Goal: Navigation & Orientation: Understand site structure

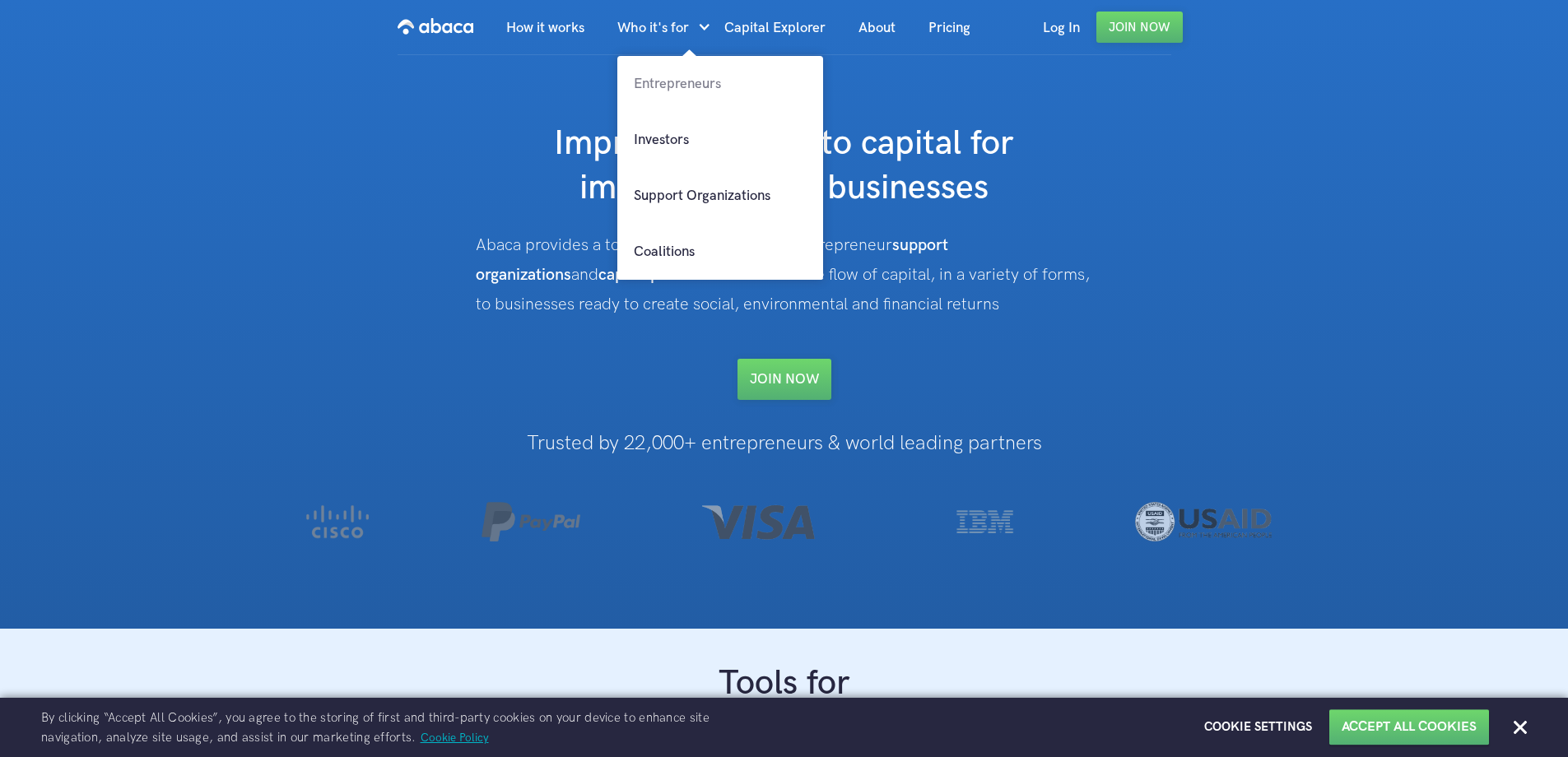
click at [659, 71] on link "Entrepreneurs" at bounding box center [720, 84] width 206 height 56
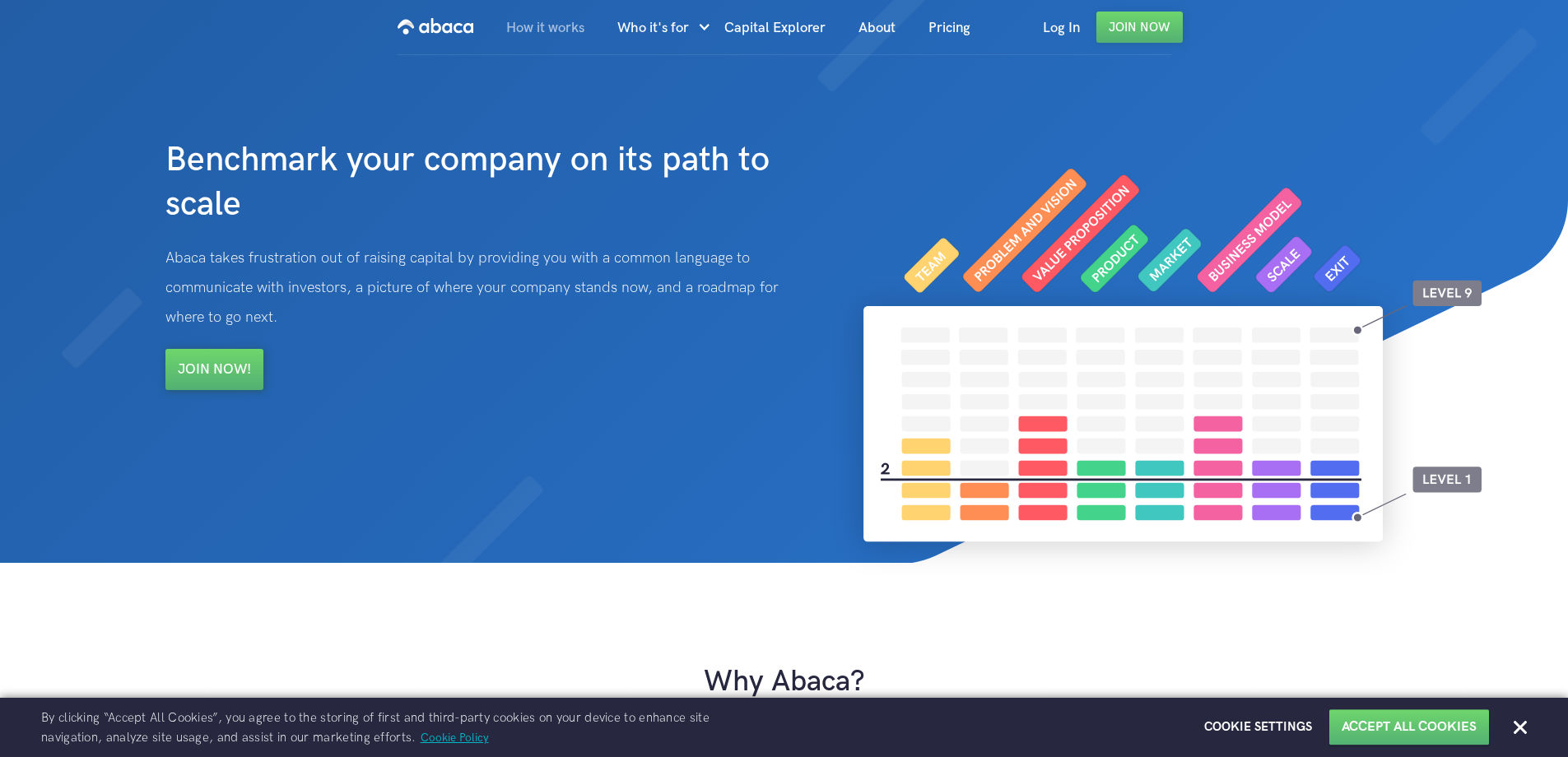
click at [518, 32] on link "How it works" at bounding box center [545, 28] width 111 height 56
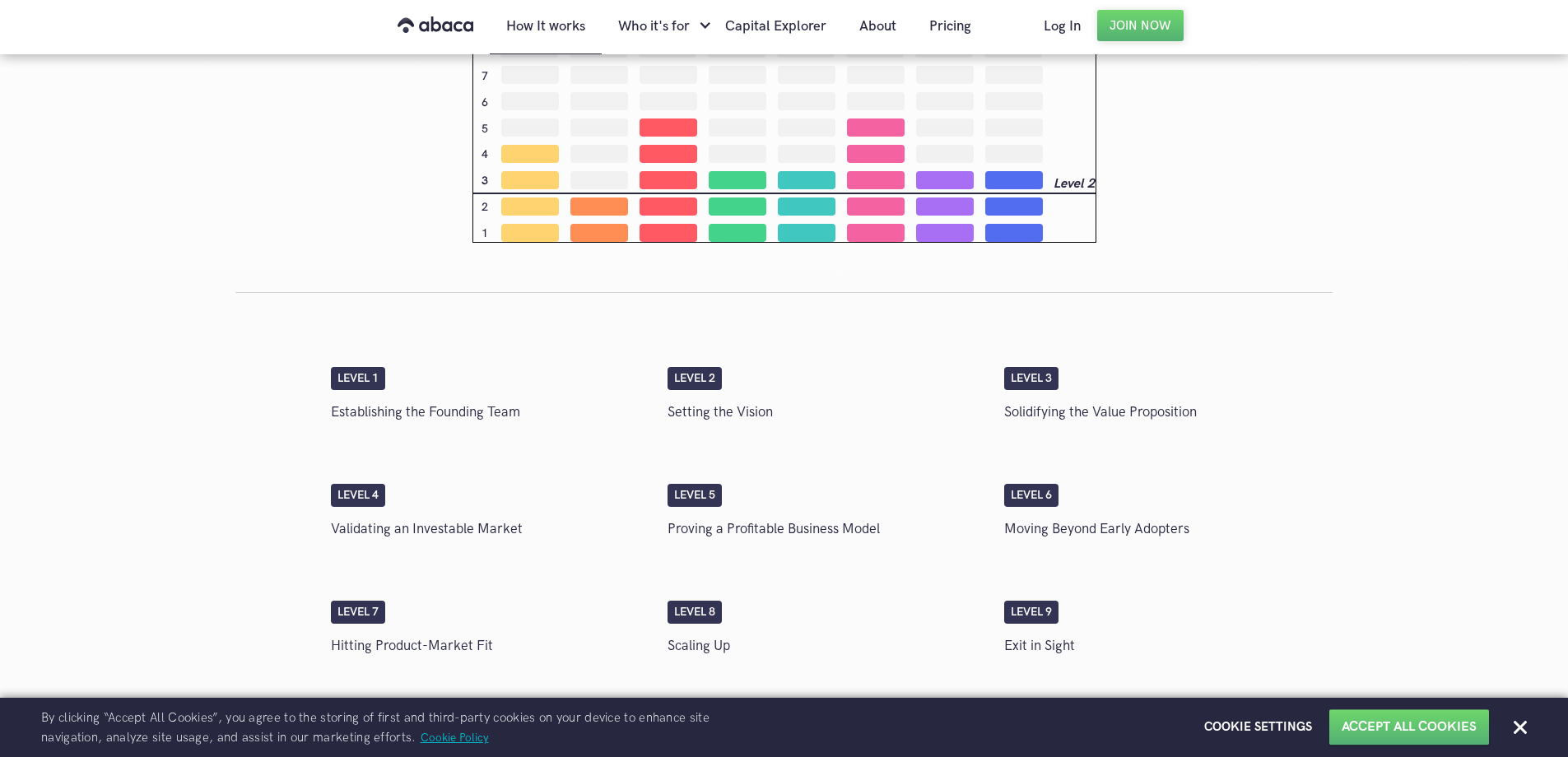
scroll to position [2243, 0]
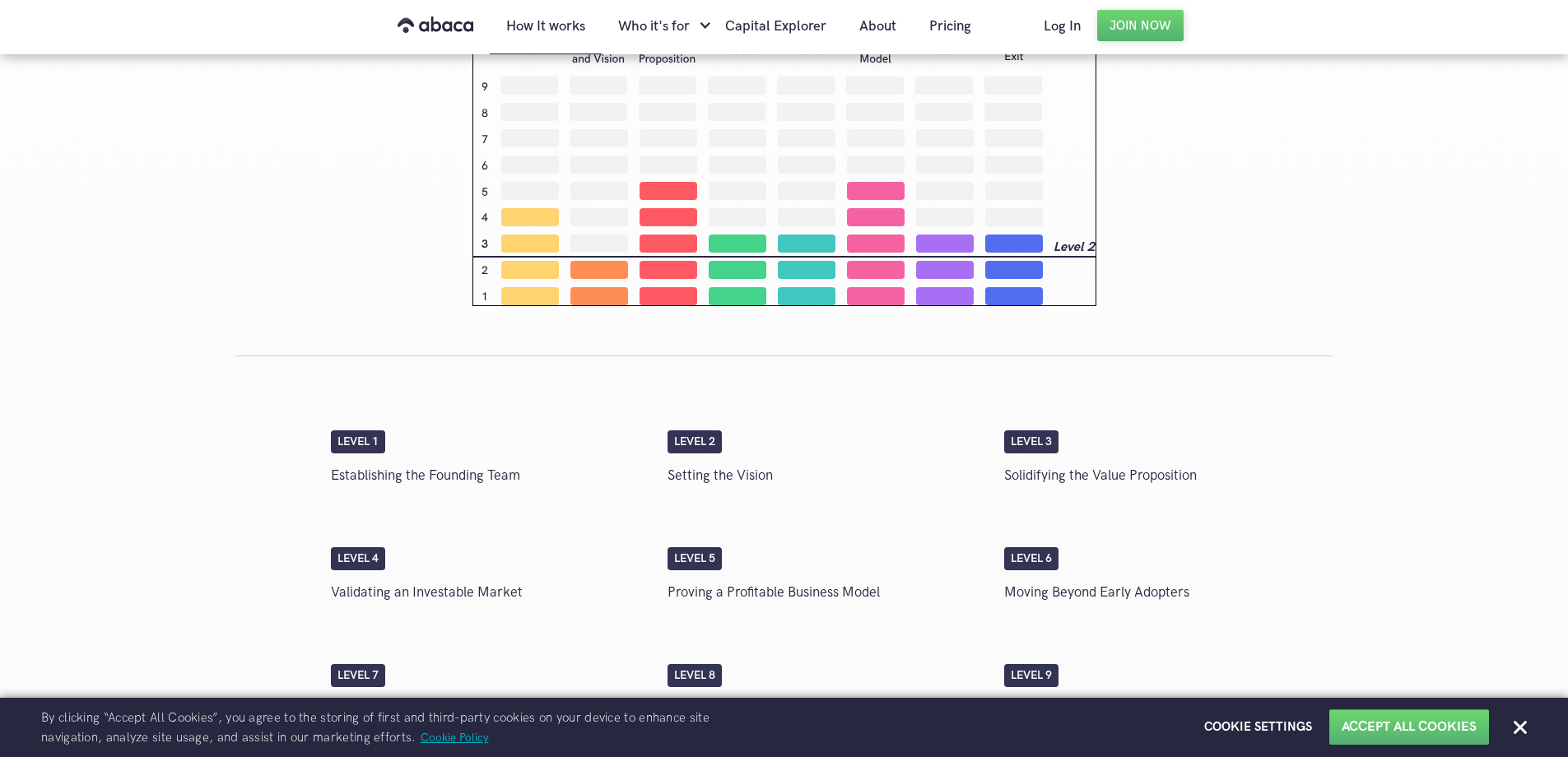
click at [654, 265] on img at bounding box center [784, 173] width 624 height 268
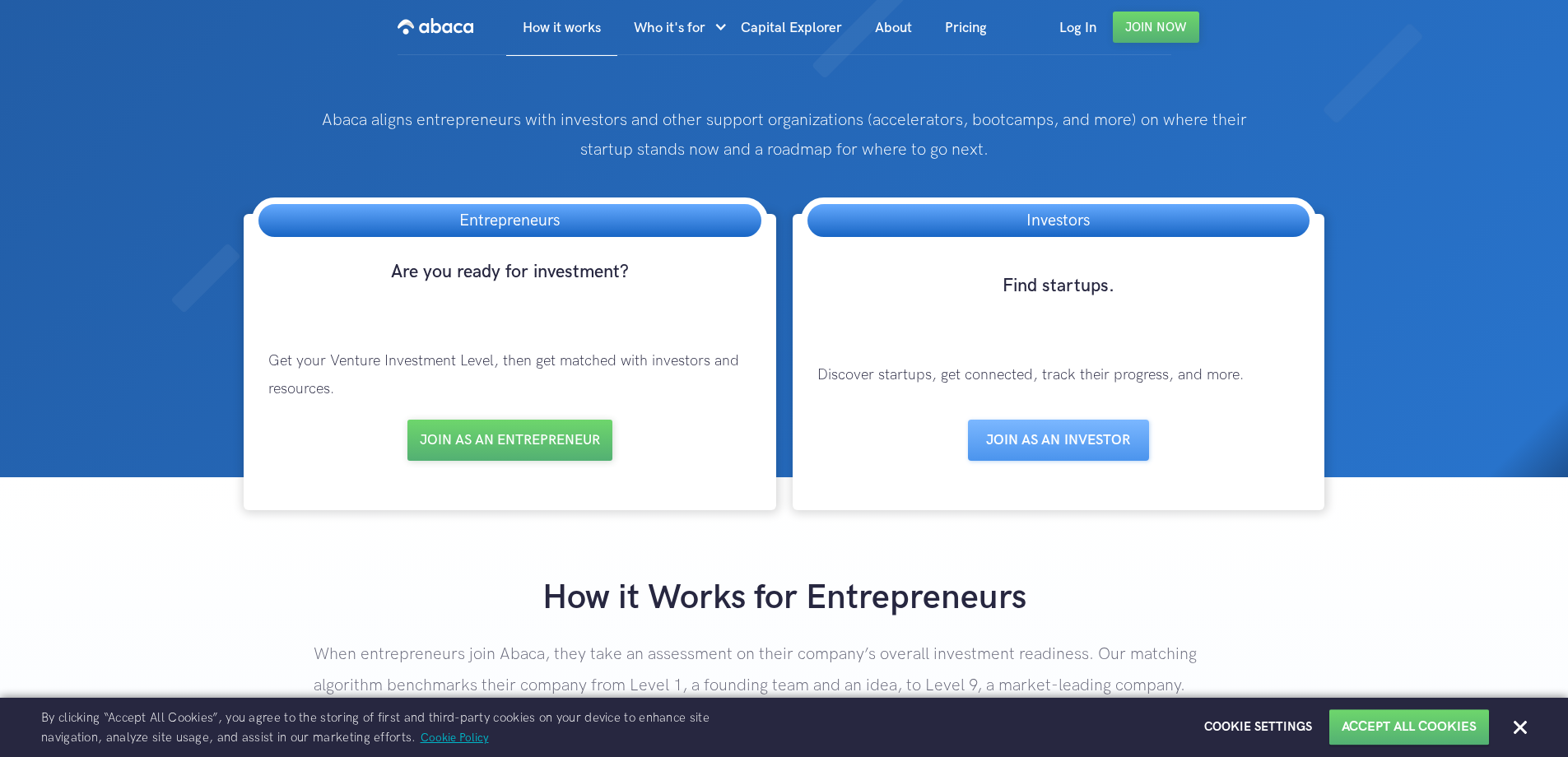
scroll to position [0, 0]
click at [896, 25] on link "About" at bounding box center [892, 28] width 70 height 56
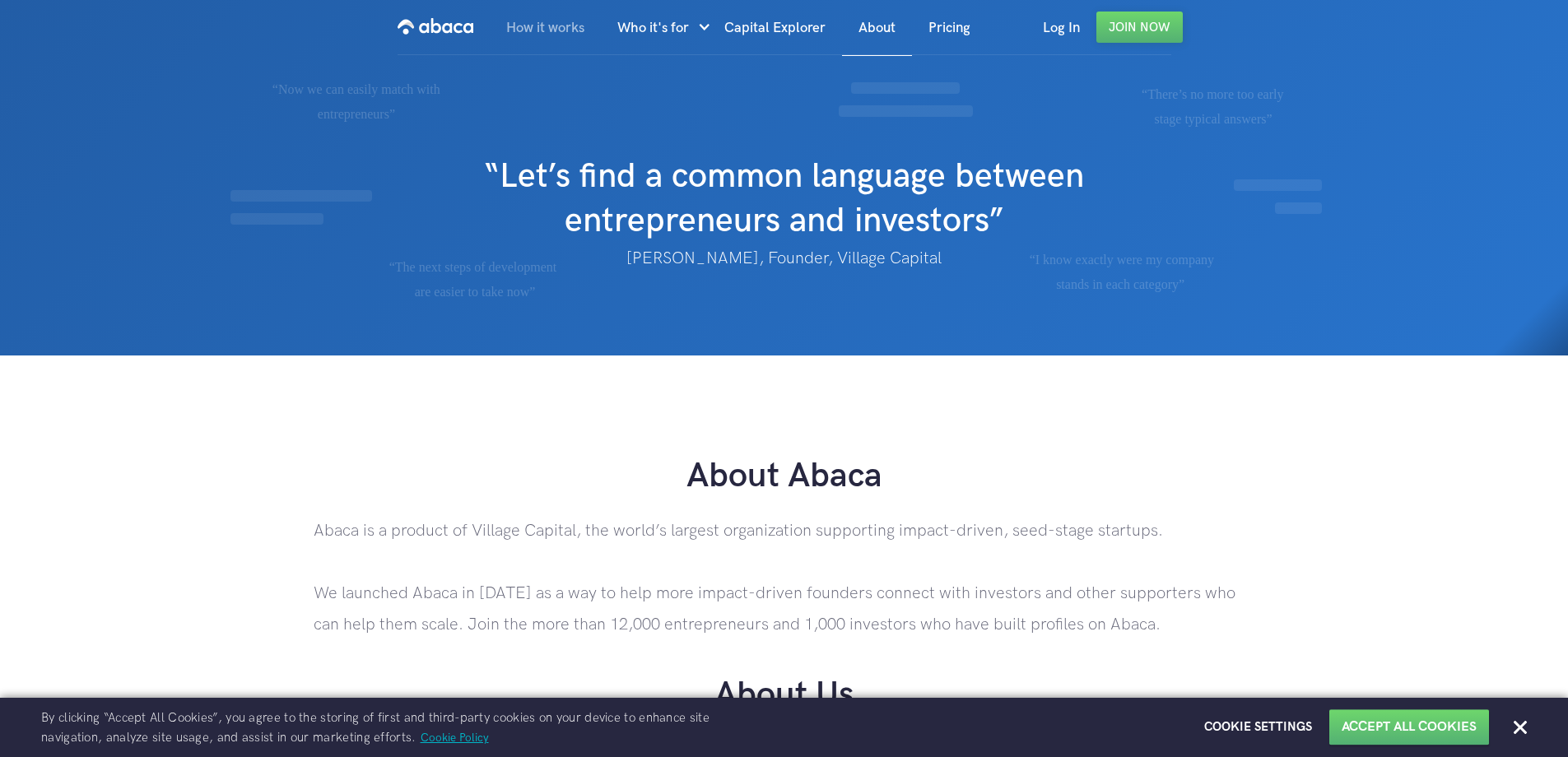
click at [564, 33] on link "How it works" at bounding box center [545, 28] width 111 height 56
